Goal: Navigation & Orientation: Find specific page/section

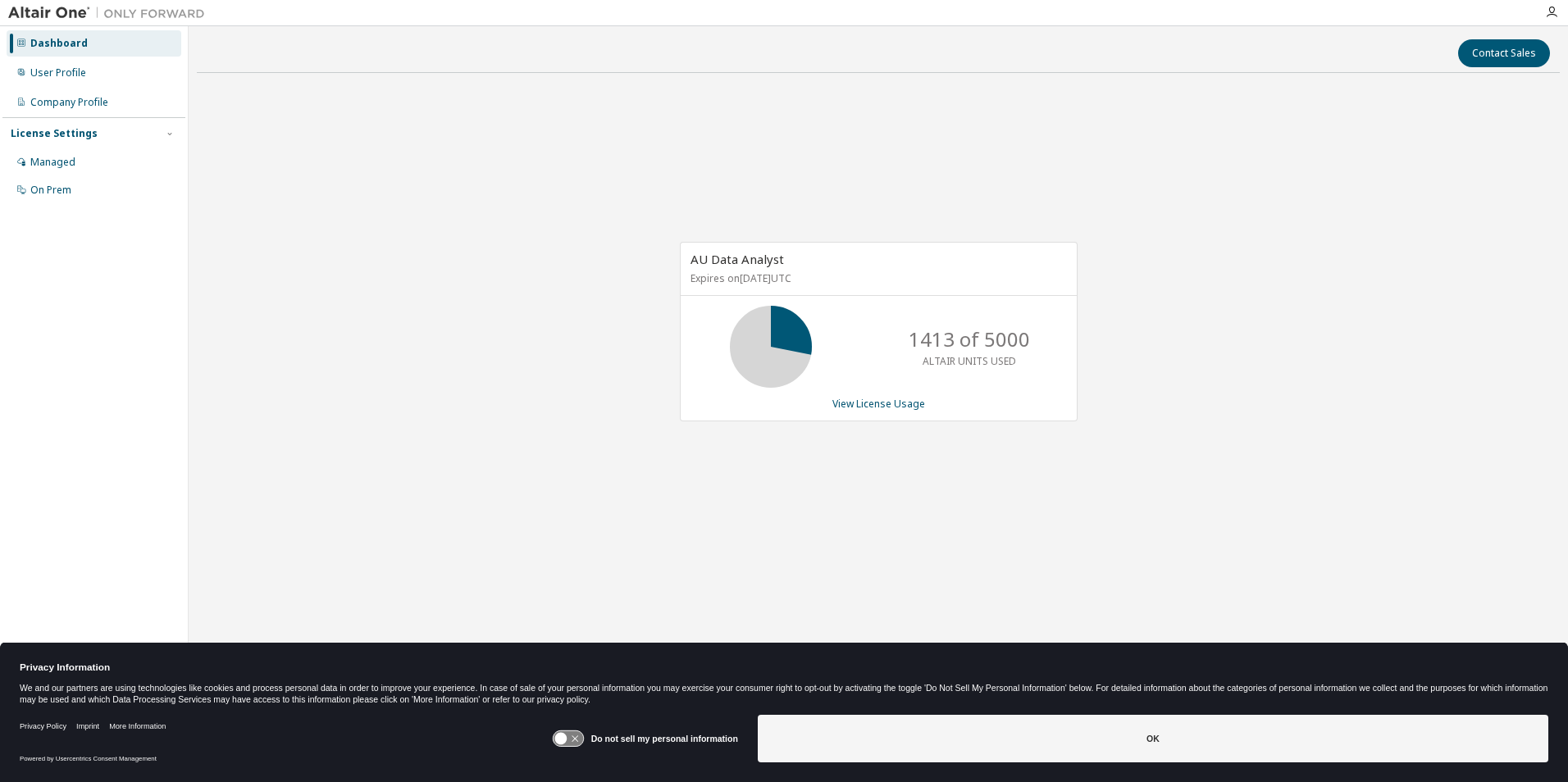
click at [564, 418] on div "AU Data Analyst Expires on [DATE] UTC 1413 of 5000 ALTAIR UNITS USED View Licen…" at bounding box center [877, 340] width 1363 height 508
click at [55, 67] on div "User Profile" at bounding box center [57, 72] width 56 height 13
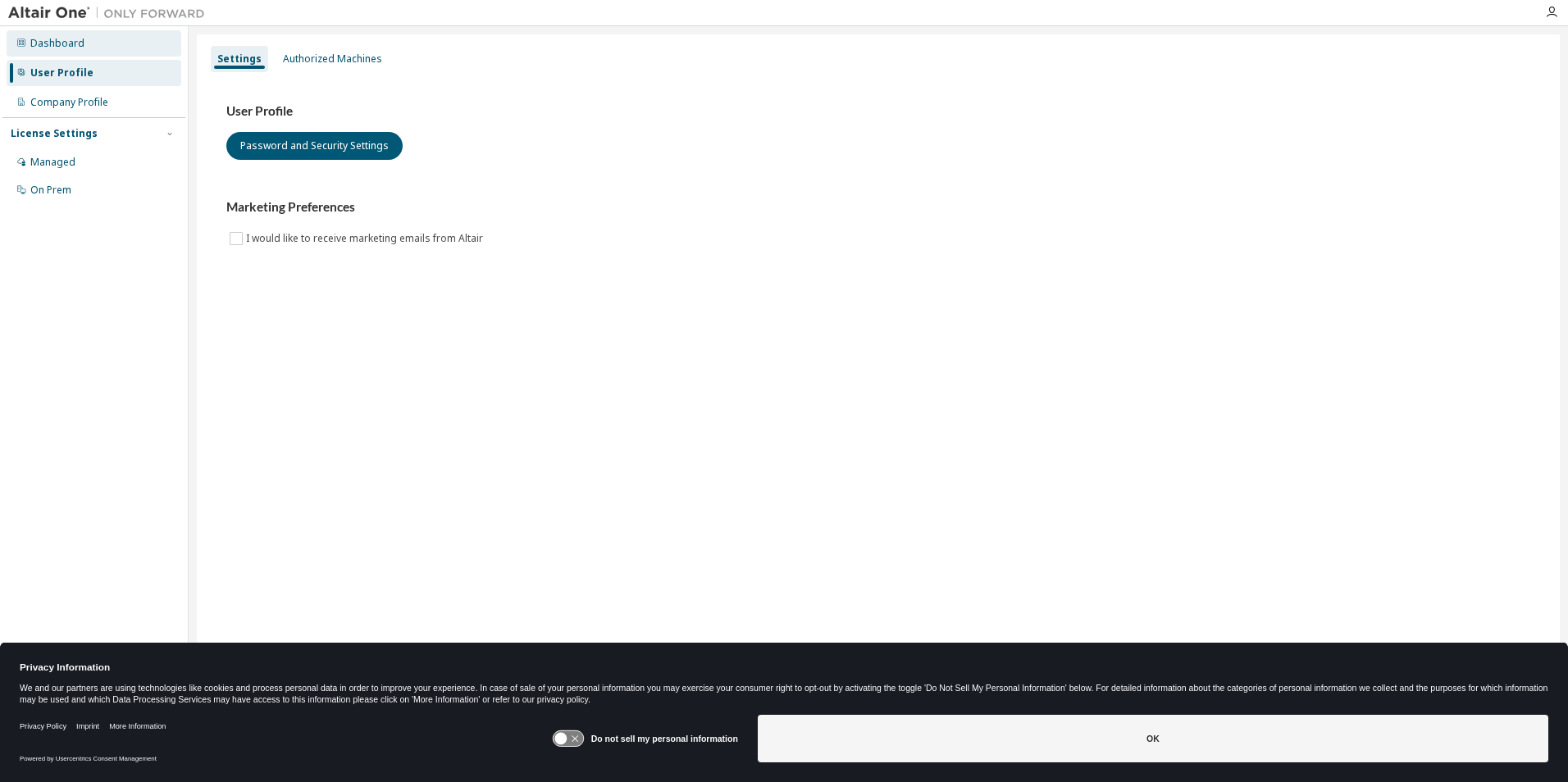
click at [63, 43] on div "Dashboard" at bounding box center [57, 43] width 54 height 13
